Goal: Information Seeking & Learning: Find specific fact

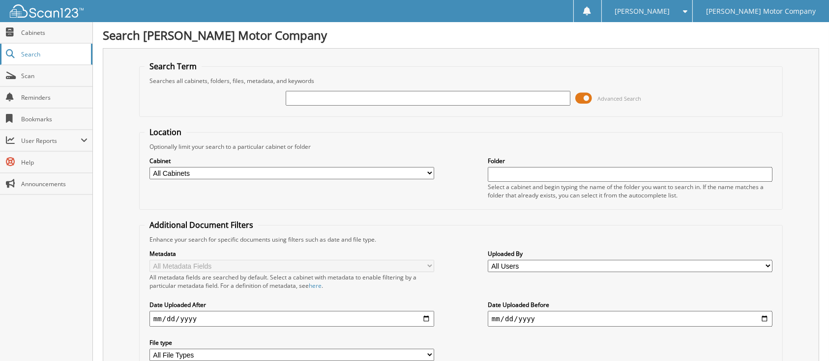
click at [43, 58] on span "Search" at bounding box center [53, 54] width 65 height 8
click at [286, 106] on input "text" at bounding box center [428, 98] width 285 height 15
type input "137712"
click at [602, 102] on span "Advanced Search" at bounding box center [619, 98] width 44 height 7
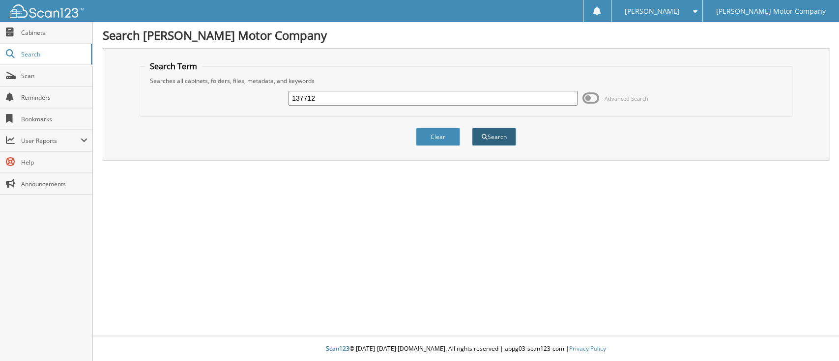
click at [485, 140] on span "submit" at bounding box center [485, 137] width 6 height 6
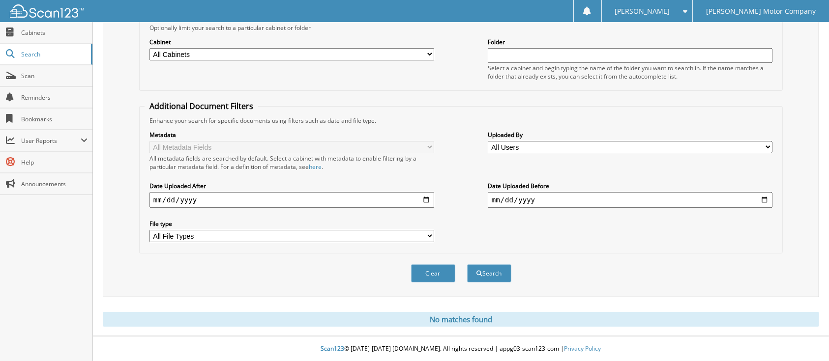
scroll to position [104, 0]
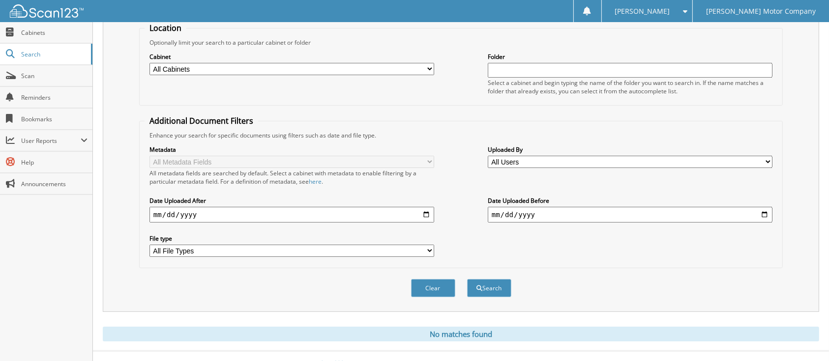
click at [429, 75] on select "All Cabinets ACCOUNTS PAYABLE LEE MOTOR CAR DEALS LEE MOTOR DEPOSITS / RECEIPTS…" at bounding box center [291, 69] width 285 height 12
select select "491"
click at [149, 75] on select "All Cabinets ACCOUNTS PAYABLE LEE MOTOR CAR DEALS LEE MOTOR DEPOSITS / RECEIPTS…" at bounding box center [291, 69] width 285 height 12
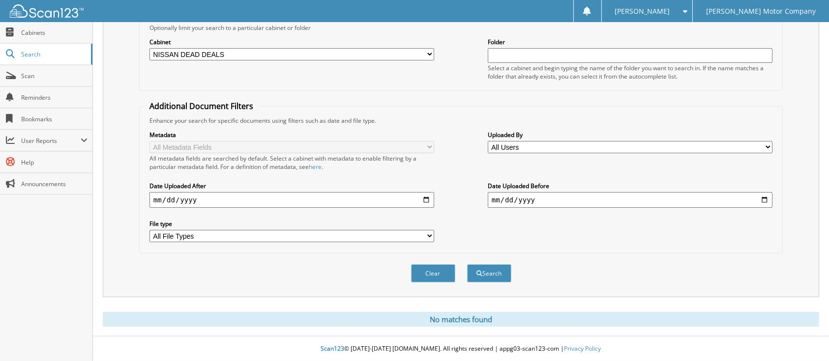
scroll to position [235, 0]
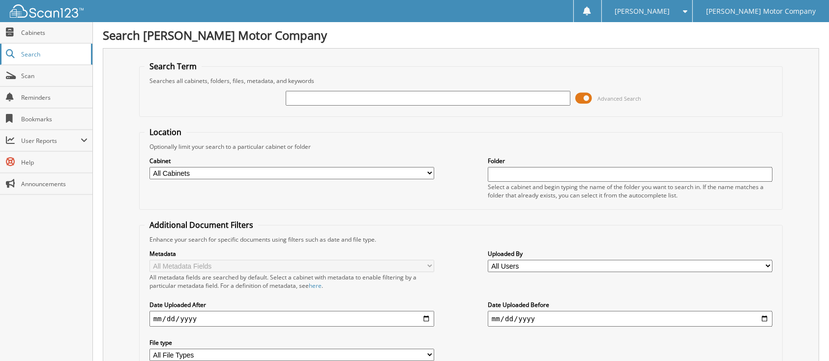
click at [44, 58] on span "Search" at bounding box center [53, 54] width 65 height 8
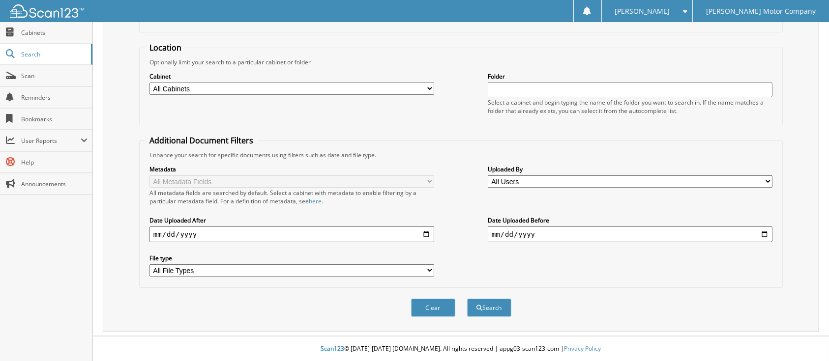
scroll to position [66, 0]
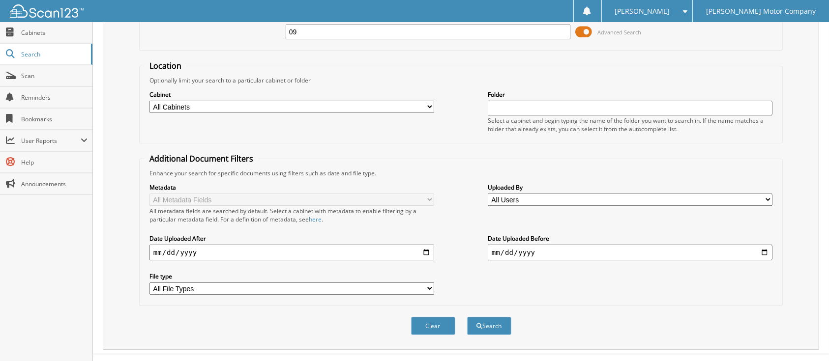
type input "09"
click at [242, 113] on select "All Cabinets ACCOUNTS PAYABLE [PERSON_NAME] MOTOR CAR DEALS [PERSON_NAME] MOTOR…" at bounding box center [291, 107] width 285 height 12
select select "487"
click at [149, 113] on select "All Cabinets ACCOUNTS PAYABLE [PERSON_NAME] MOTOR CAR DEALS [PERSON_NAME] MOTOR…" at bounding box center [291, 107] width 285 height 12
click at [505, 116] on input "text" at bounding box center [630, 108] width 285 height 15
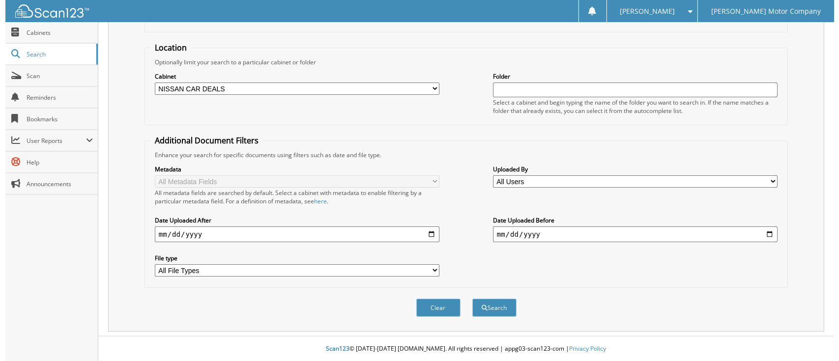
scroll to position [0, 0]
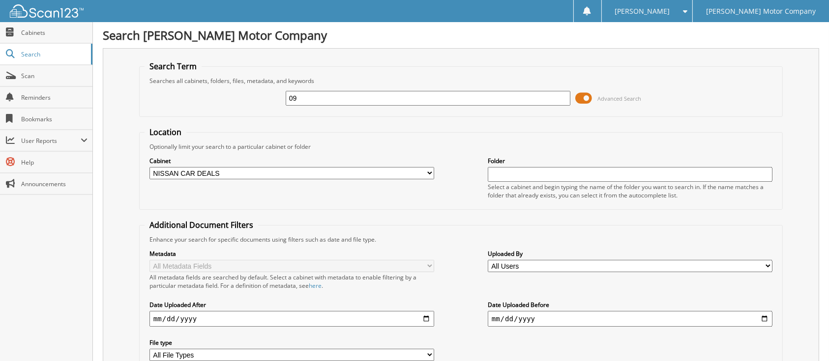
drag, startPoint x: 288, startPoint y: 108, endPoint x: 153, endPoint y: 146, distance: 140.2
click at [155, 147] on form "Search Term Searches all cabinets, folders, files, metadata, and keywords 09 Ad…" at bounding box center [460, 236] width 643 height 351
type input "BRITNEY S. SMITH"
click at [575, 106] on span at bounding box center [583, 98] width 17 height 15
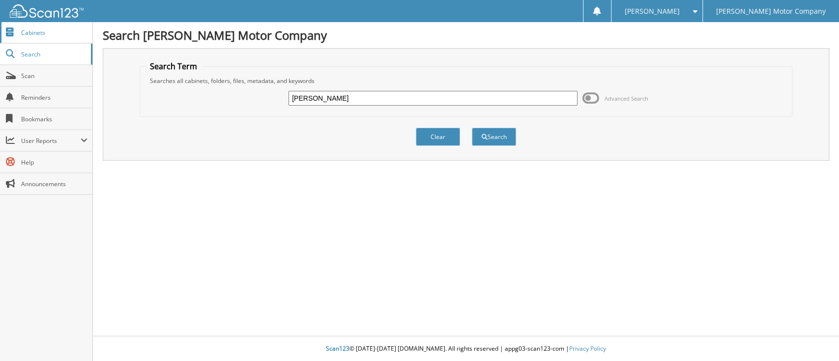
click at [47, 36] on span "Cabinets" at bounding box center [54, 33] width 66 height 8
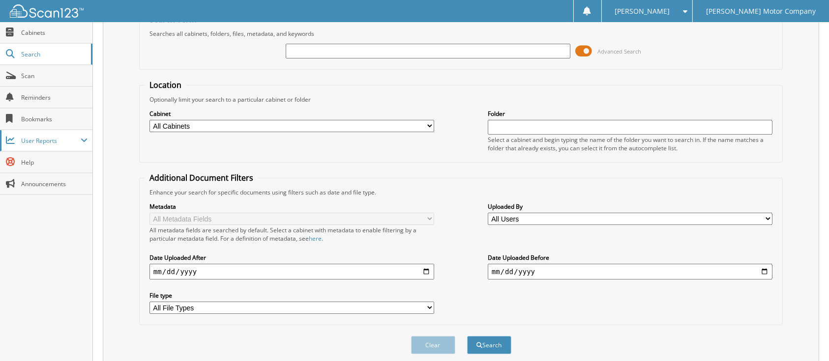
scroll to position [65, 0]
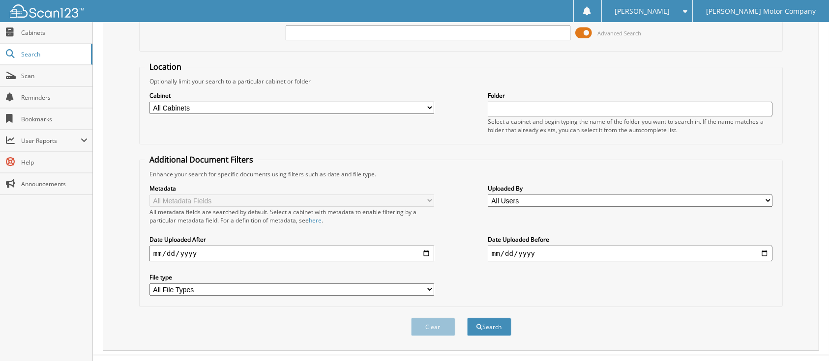
click at [550, 207] on select "All Users [PERSON_NAME] [PERSON_NAME] [PERSON_NAME] [PERSON_NAME] [PERSON_NAME]…" at bounding box center [630, 201] width 285 height 12
click at [430, 114] on select "All Cabinets ACCOUNTS PAYABLE LEE MOTOR CAR DEALS LEE MOTOR DEPOSITS / RECEIPTS…" at bounding box center [291, 108] width 285 height 12
click at [504, 116] on input "text" at bounding box center [630, 109] width 285 height 15
type input "BRITNEY SHARDE SMITH"
click at [726, 134] on div "Select a cabinet and begin typing the name of the folder you want to search in.…" at bounding box center [630, 125] width 285 height 17
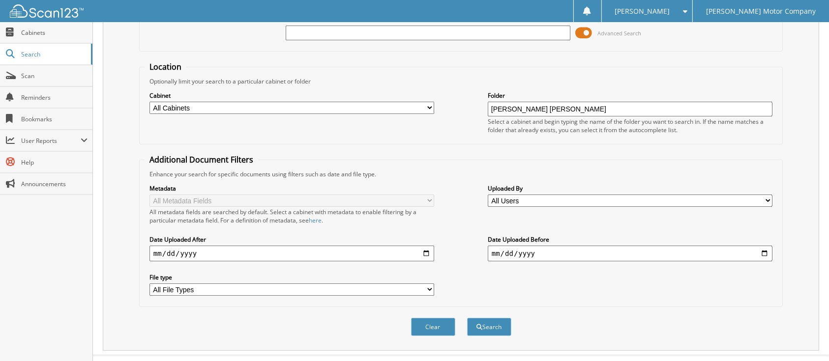
drag, startPoint x: 638, startPoint y: 135, endPoint x: 264, endPoint y: 191, distance: 378.2
click at [268, 145] on fieldset "Location Optionally limit your search to a particular cabinet or folder Cabinet…" at bounding box center [460, 102] width 643 height 83
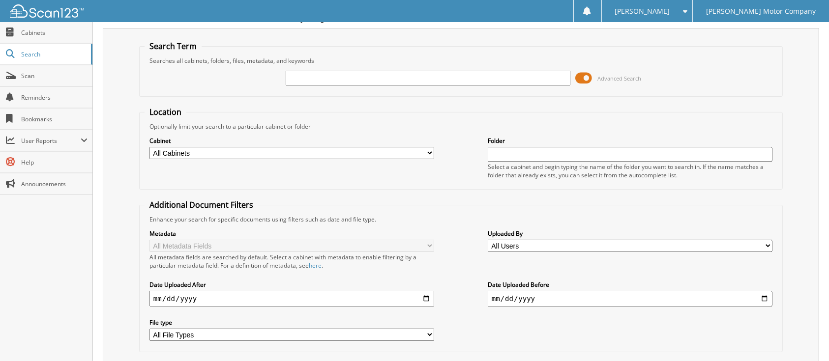
scroll to position [0, 0]
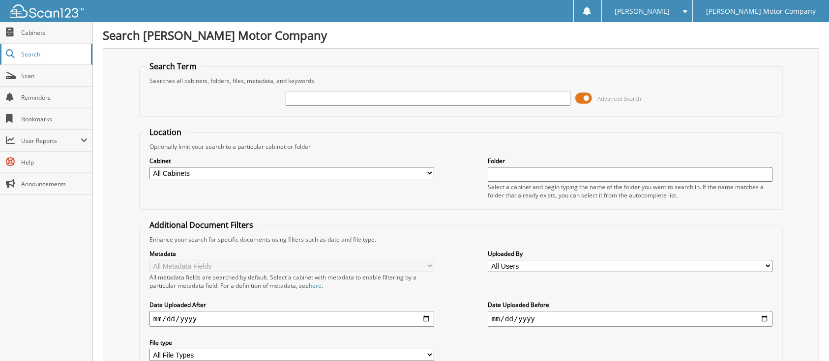
drag, startPoint x: 0, startPoint y: 0, endPoint x: 67, endPoint y: 63, distance: 92.5
click at [67, 58] on span "Search" at bounding box center [53, 54] width 65 height 8
click at [297, 106] on input "text" at bounding box center [428, 98] width 285 height 15
click at [526, 182] on input "text" at bounding box center [630, 174] width 285 height 15
click at [430, 179] on select "All Cabinets ACCOUNTS PAYABLE LEE MOTOR CAR DEALS LEE MOTOR DEPOSITS / RECEIPTS…" at bounding box center [291, 173] width 285 height 12
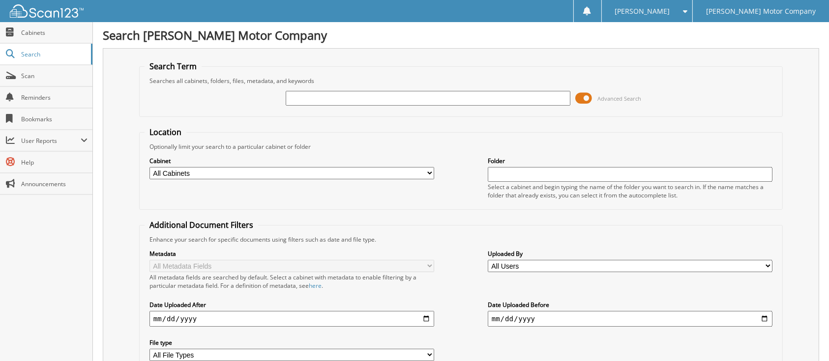
select select "487"
click at [149, 179] on select "All Cabinets ACCOUNTS PAYABLE LEE MOTOR CAR DEALS LEE MOTOR DEPOSITS / RECEIPTS…" at bounding box center [291, 173] width 285 height 12
click at [286, 106] on input "text" at bounding box center [428, 98] width 285 height 15
type input "166865"
click at [575, 106] on span at bounding box center [583, 98] width 17 height 15
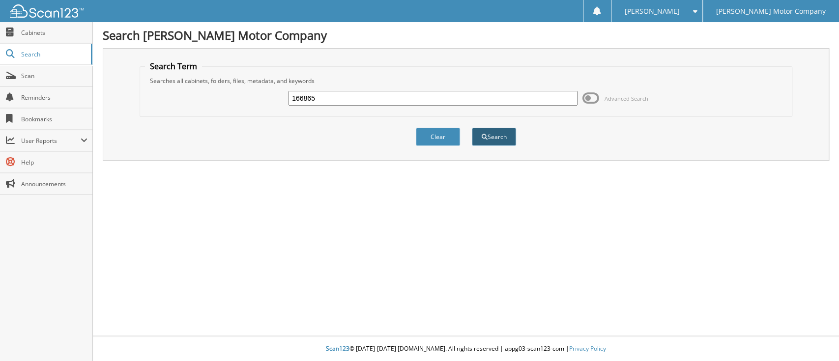
click at [484, 146] on button "Search" at bounding box center [494, 137] width 44 height 18
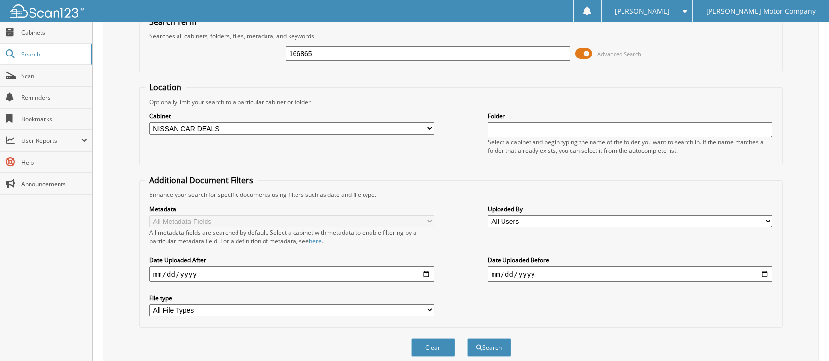
scroll to position [131, 0]
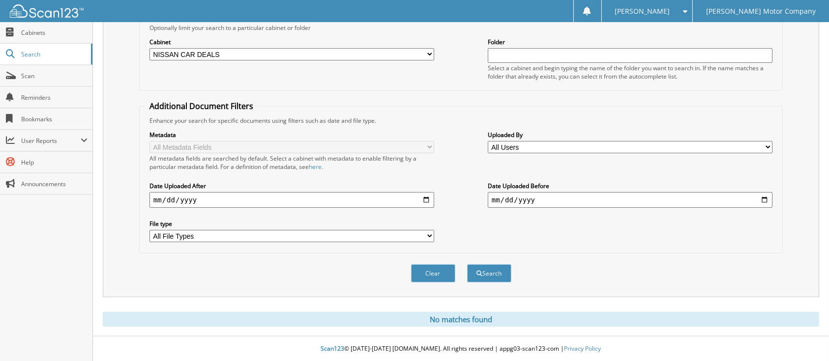
click at [290, 60] on select "All Cabinets ACCOUNTS PAYABLE LEE MOTOR CAR DEALS LEE MOTOR DEPOSITS / RECEIPTS…" at bounding box center [291, 54] width 285 height 12
click at [462, 32] on div "Optionally limit your search to a particular cabinet or folder" at bounding box center [461, 28] width 633 height 8
click at [512, 63] on input "text" at bounding box center [630, 55] width 285 height 15
type input "BRITNEY S SMITH"
